Goal: Answer question/provide support

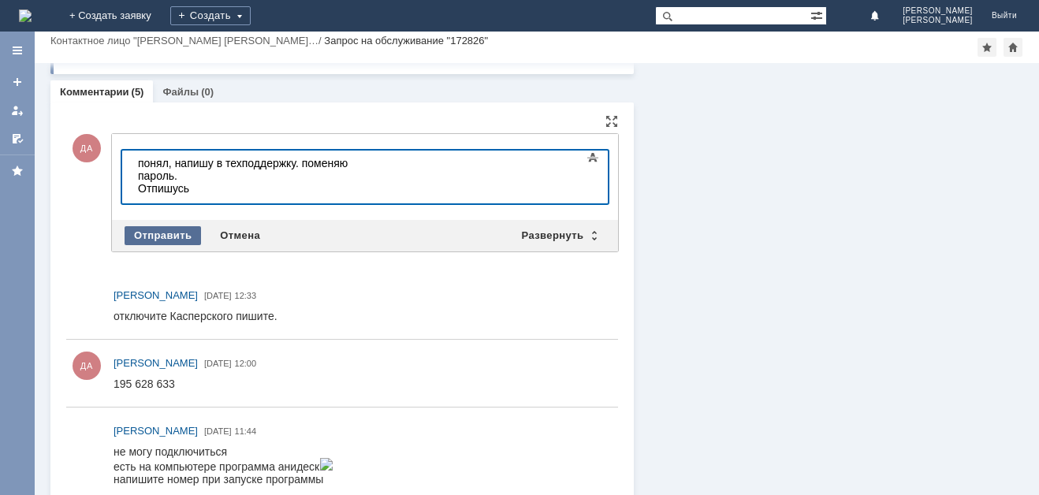
click at [158, 234] on div "Отправить" at bounding box center [163, 235] width 76 height 19
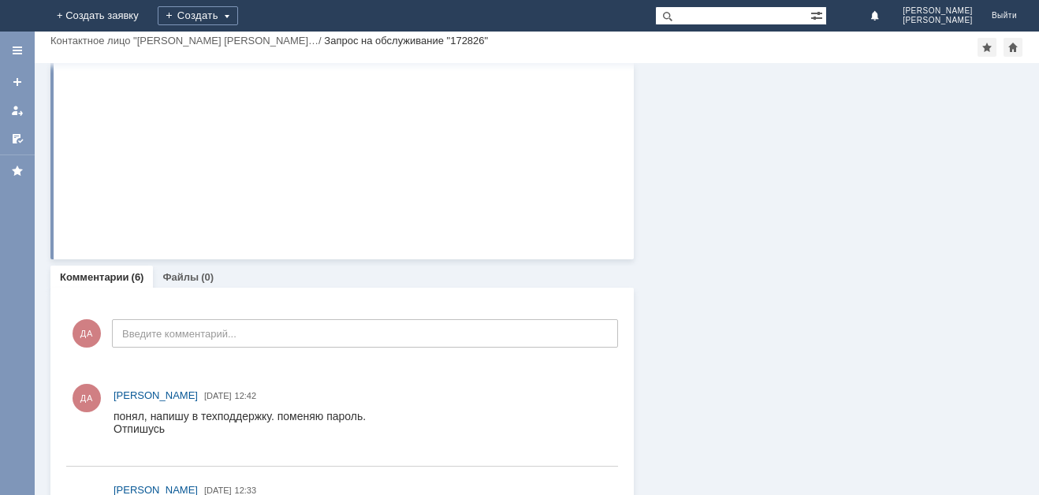
scroll to position [341, 0]
